Goal: Navigation & Orientation: Find specific page/section

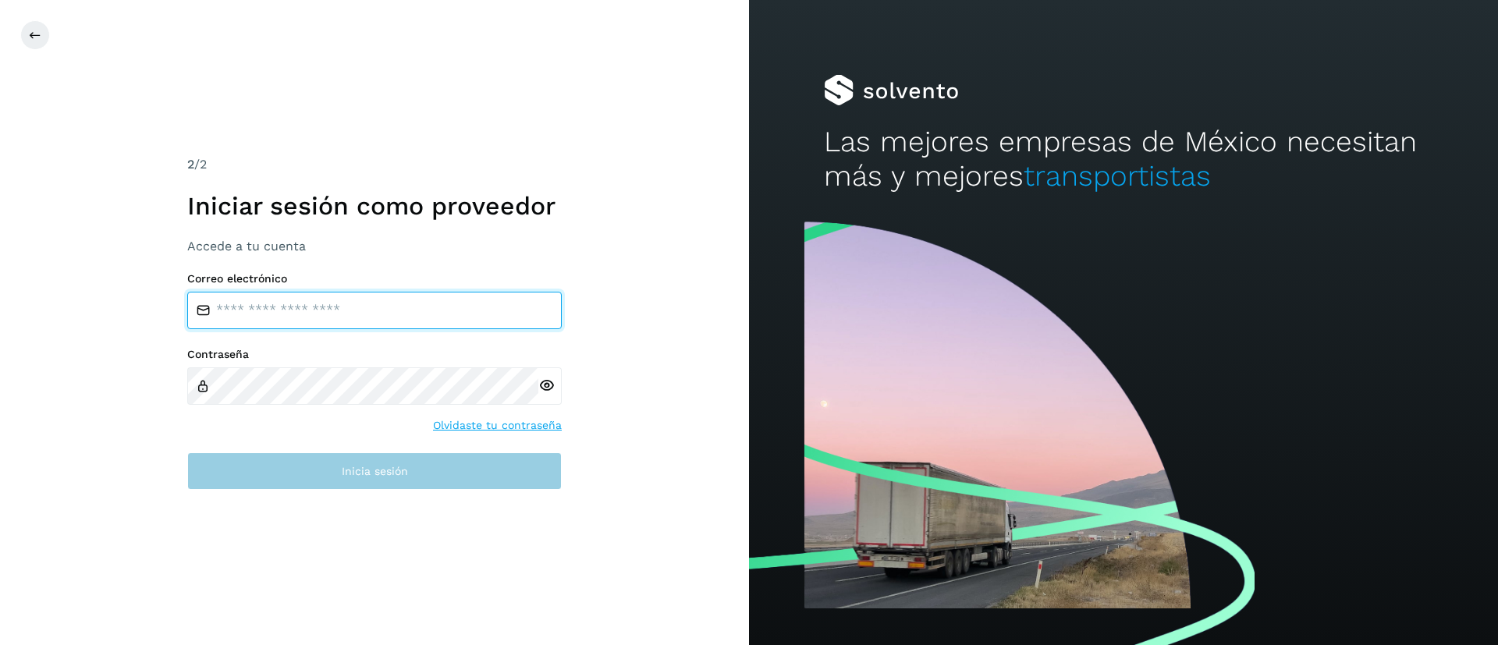
type input "**********"
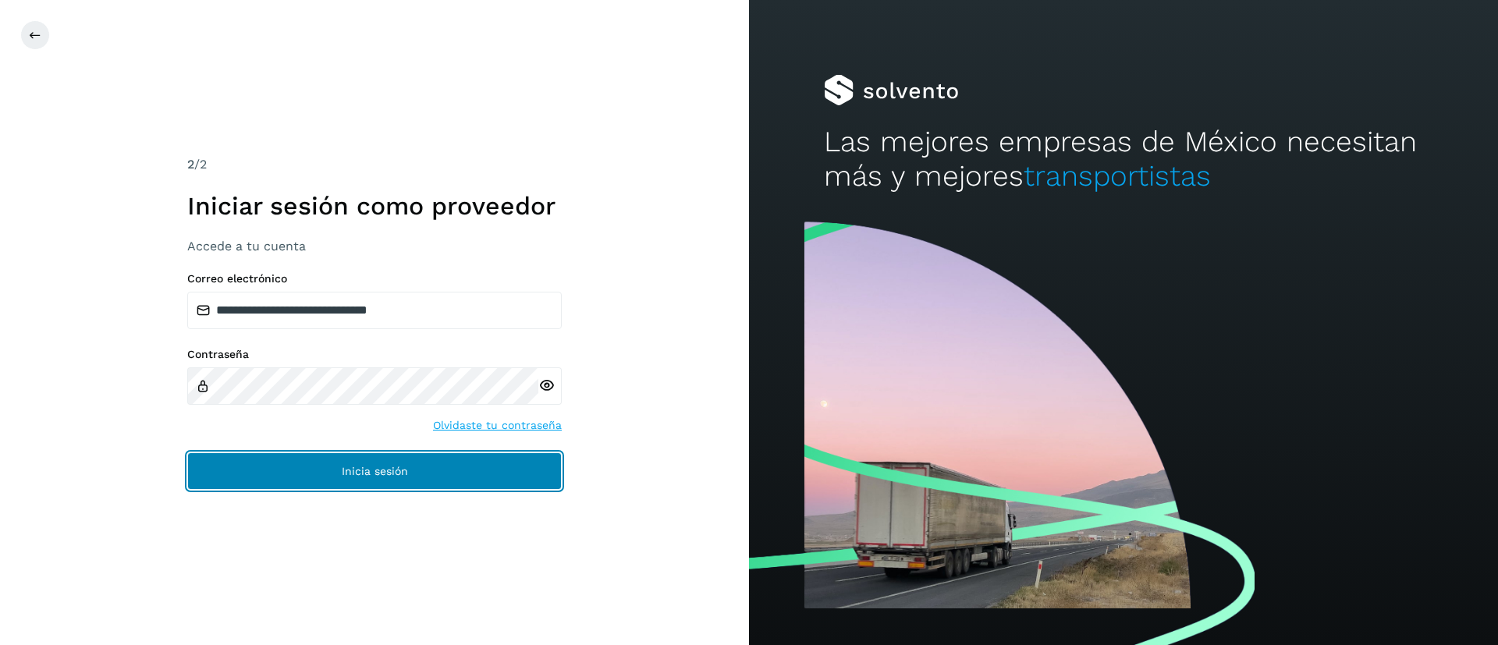
click at [367, 466] on span "Inicia sesión" at bounding box center [375, 471] width 66 height 11
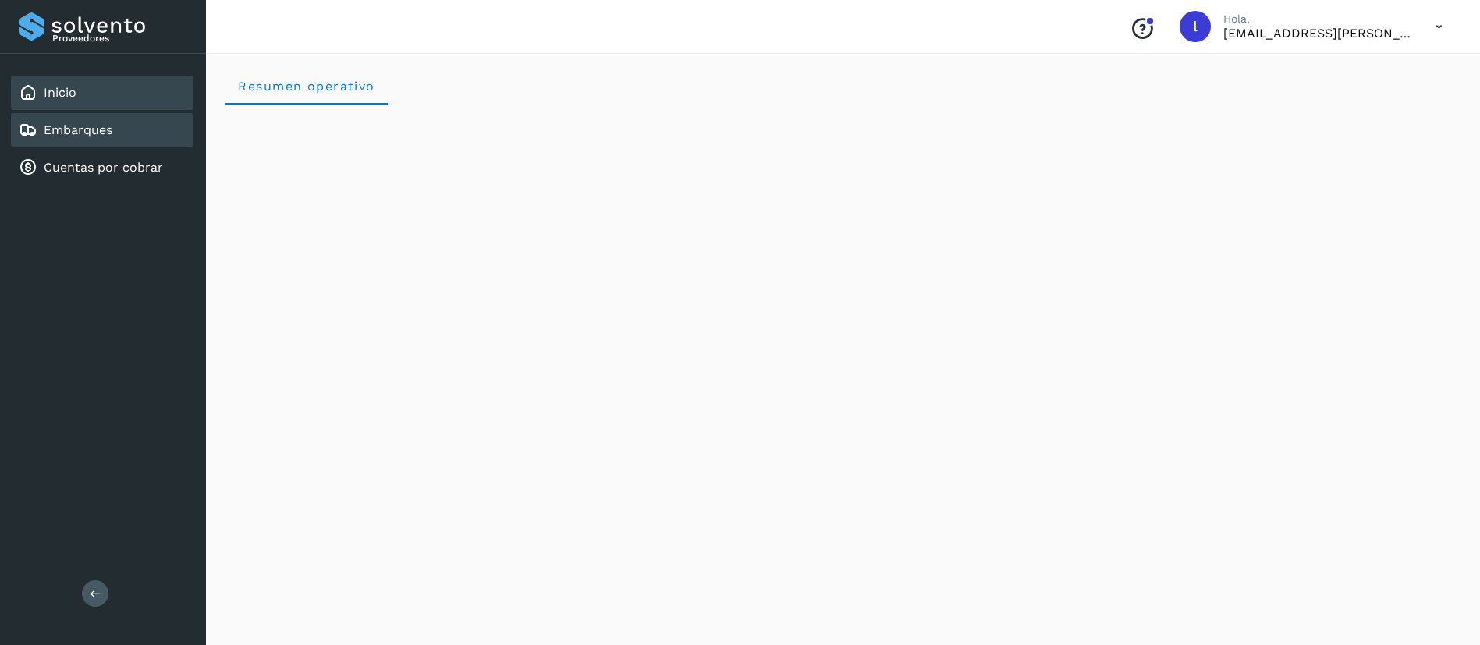
click at [87, 123] on link "Embarques" at bounding box center [78, 130] width 69 height 15
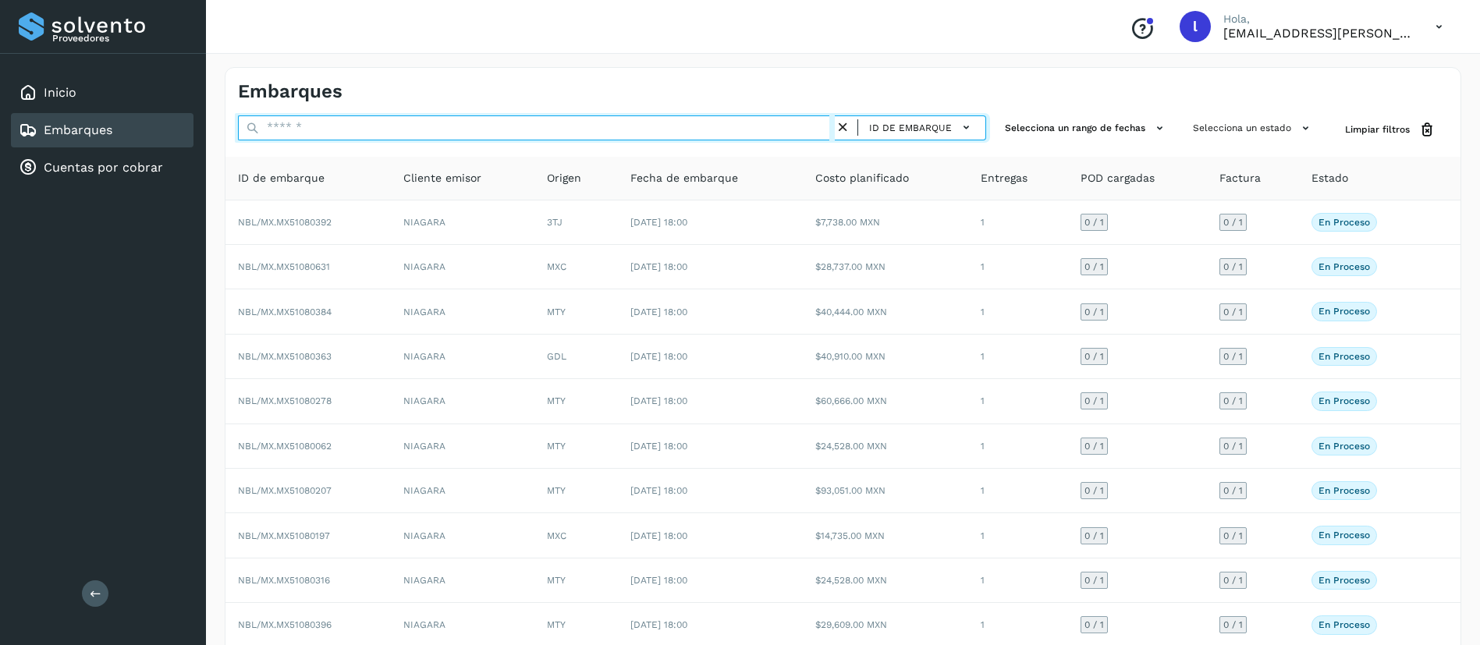
click at [438, 126] on input "text" at bounding box center [536, 128] width 597 height 25
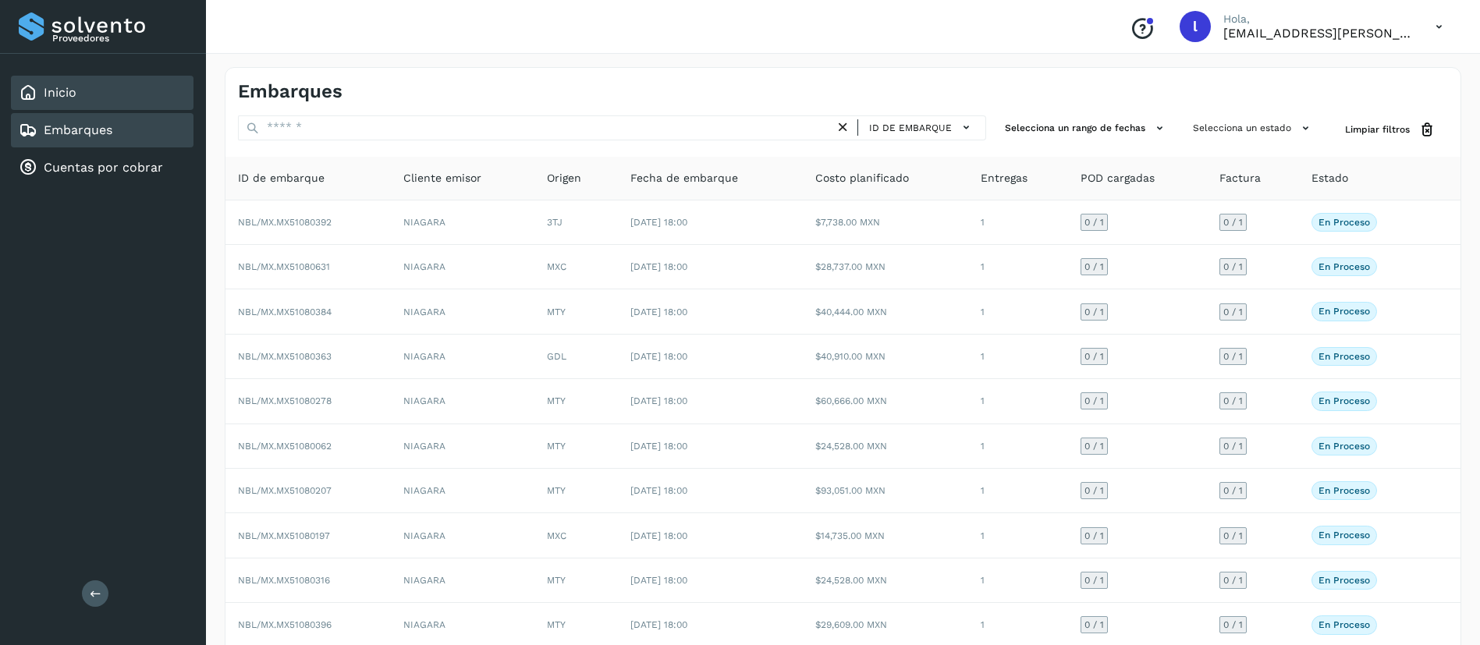
click at [57, 105] on div "Inicio" at bounding box center [102, 93] width 183 height 34
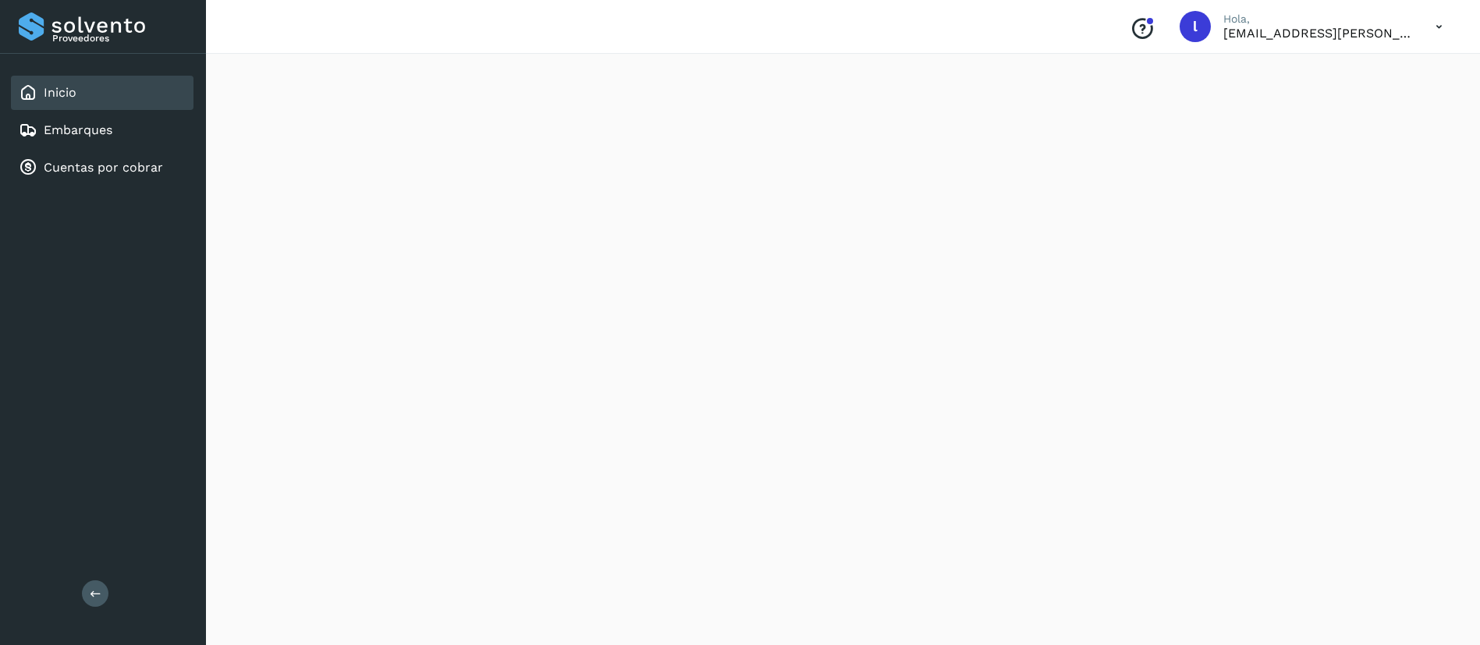
scroll to position [1322, 0]
